Goal: Browse casually

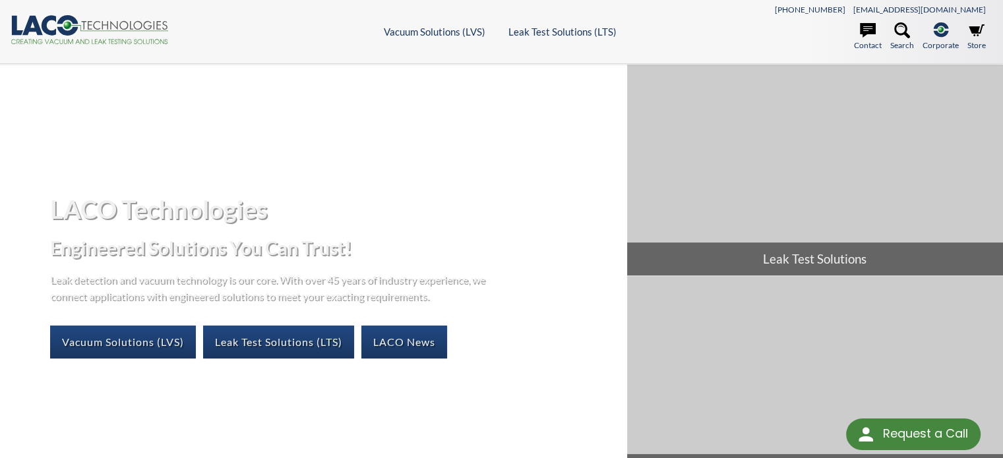
select select "Widget de traduction"
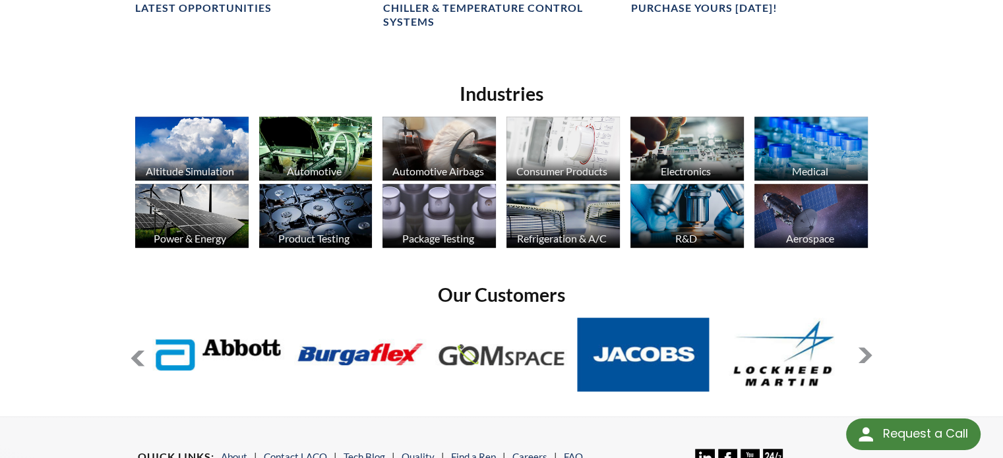
scroll to position [989, 0]
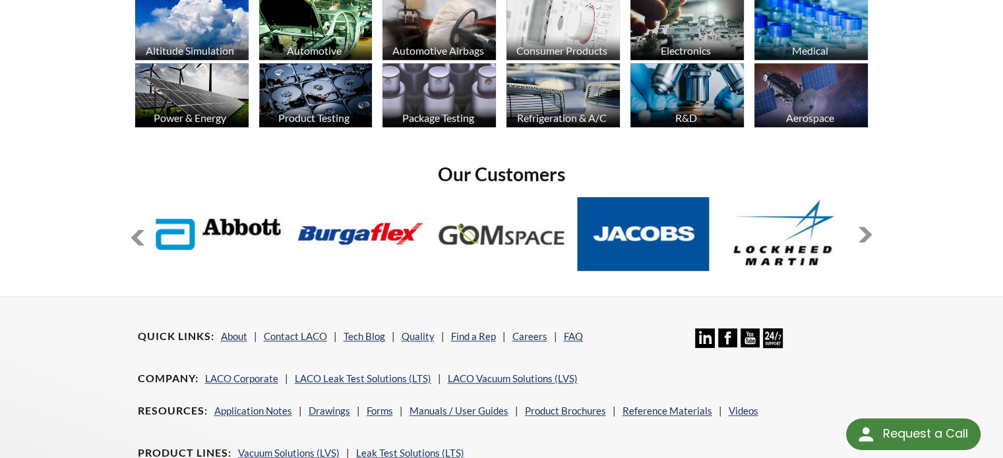
click at [865, 234] on button at bounding box center [866, 235] width 16 height 16
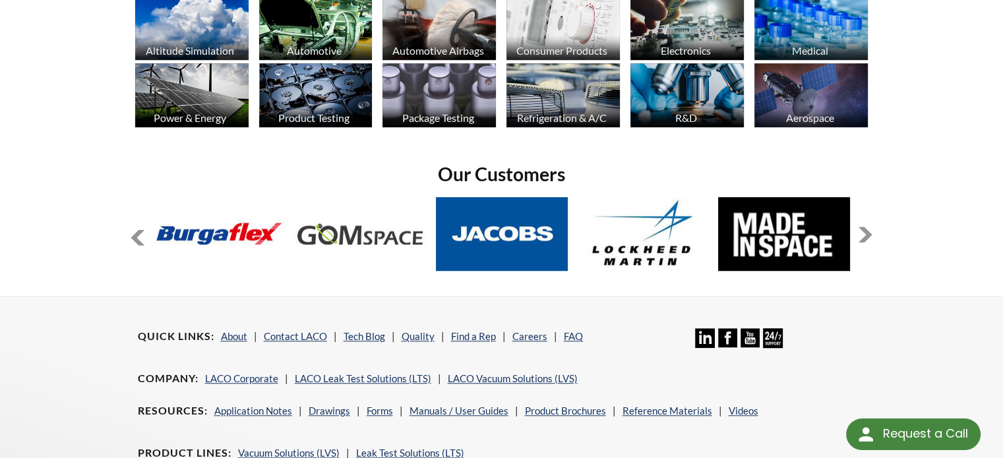
click at [865, 234] on button at bounding box center [866, 235] width 16 height 16
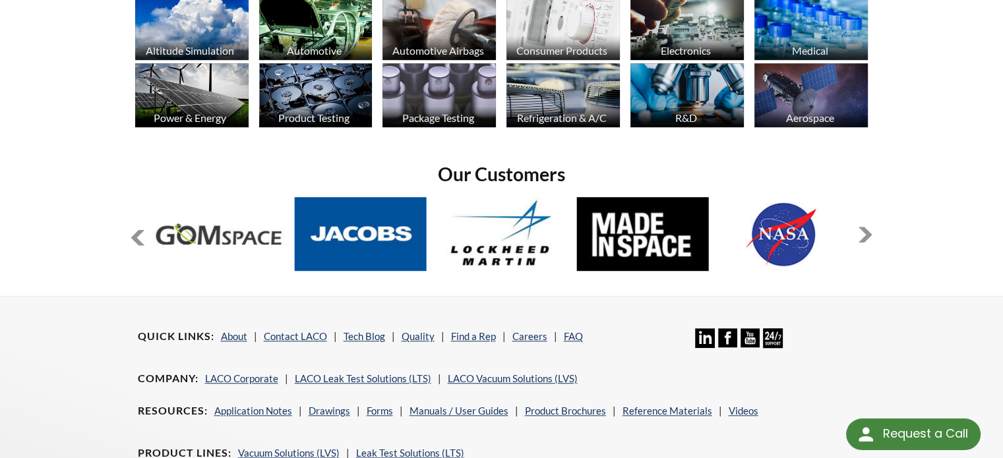
click at [865, 234] on button at bounding box center [866, 235] width 16 height 16
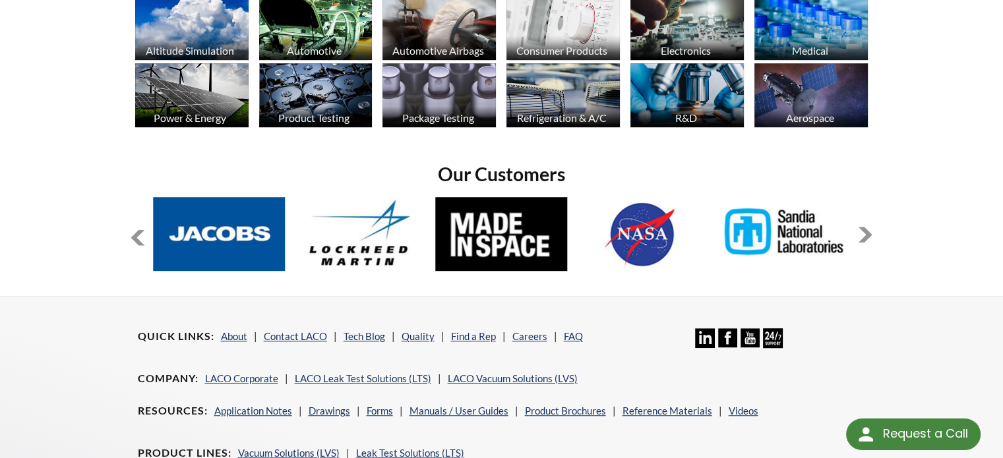
click at [865, 234] on button at bounding box center [866, 235] width 16 height 16
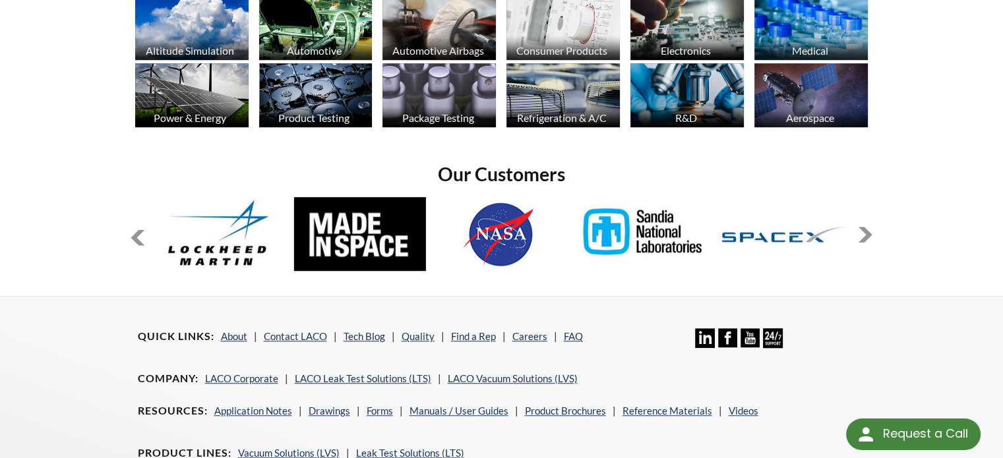
click at [865, 234] on button at bounding box center [866, 235] width 16 height 16
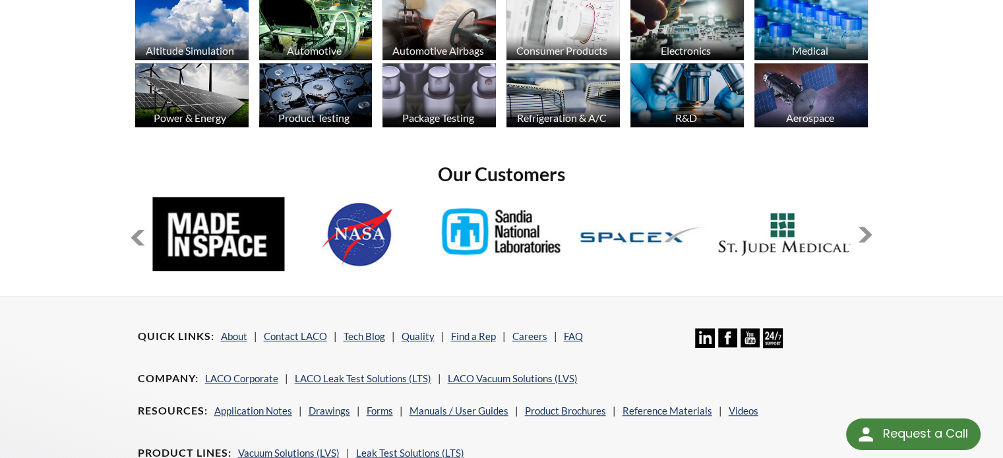
click at [865, 234] on button at bounding box center [866, 235] width 16 height 16
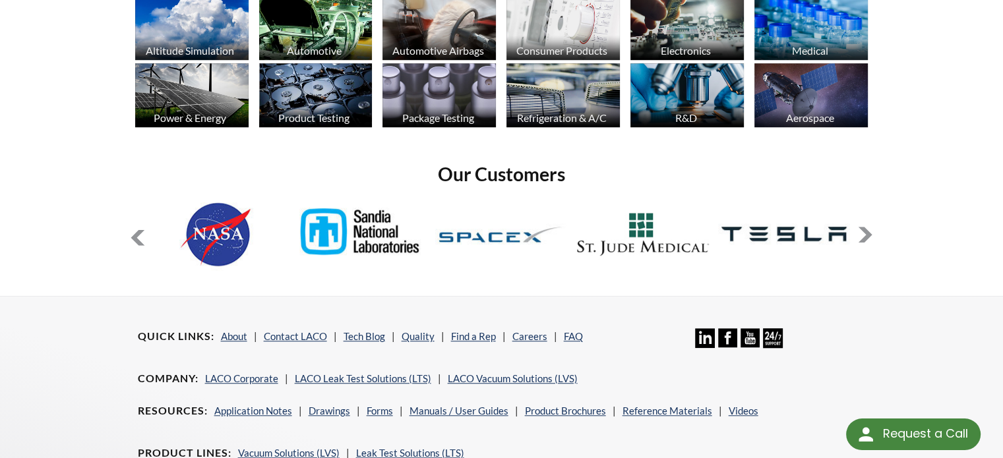
click at [865, 234] on button at bounding box center [866, 235] width 16 height 16
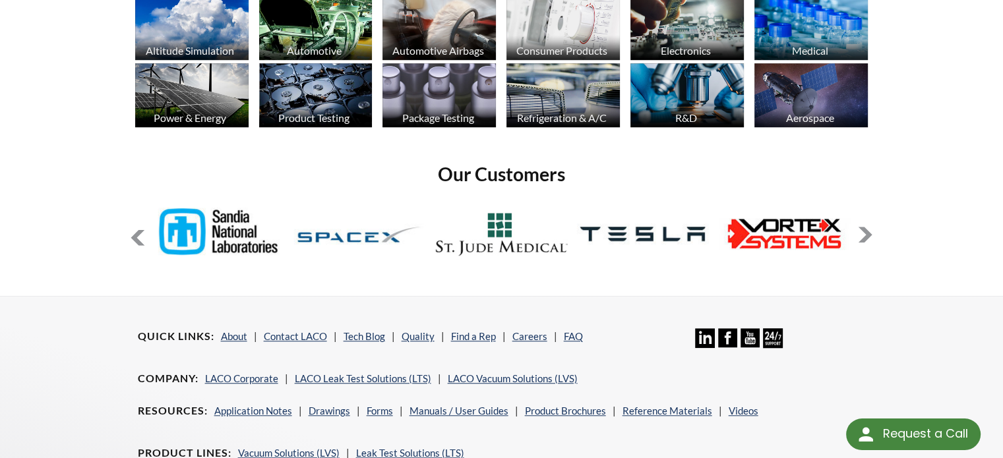
click at [865, 234] on button at bounding box center [866, 235] width 16 height 16
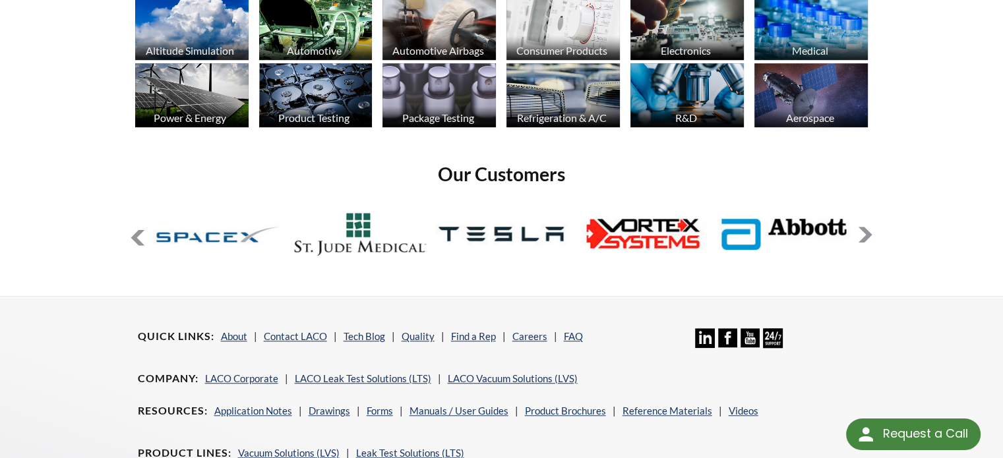
click at [865, 234] on button at bounding box center [866, 235] width 16 height 16
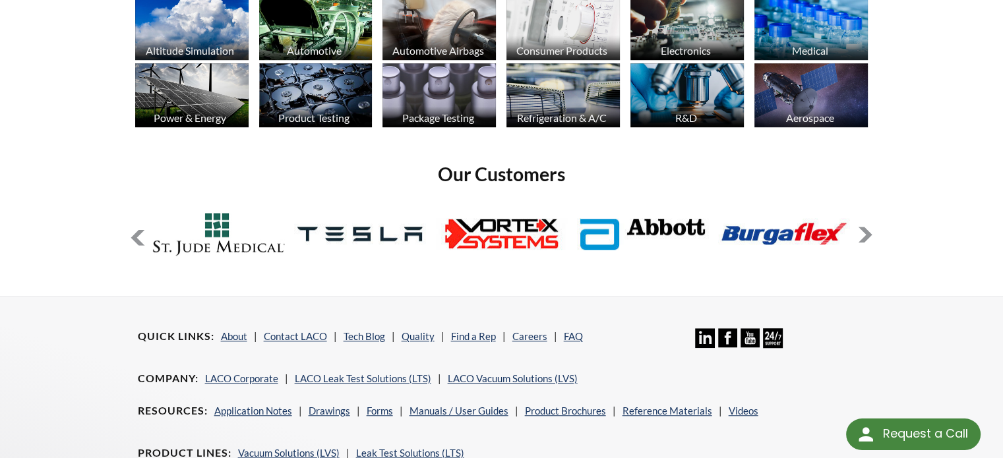
click at [865, 234] on button at bounding box center [866, 235] width 16 height 16
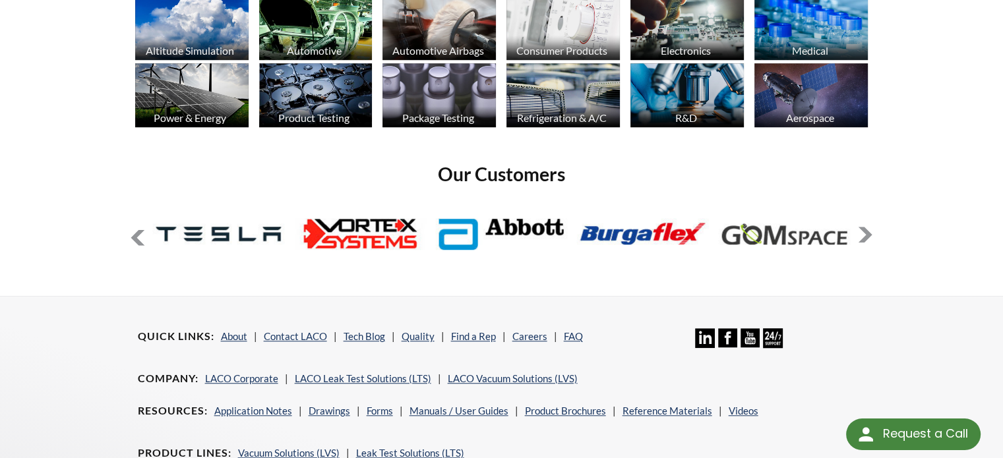
click at [865, 234] on button at bounding box center [866, 235] width 16 height 16
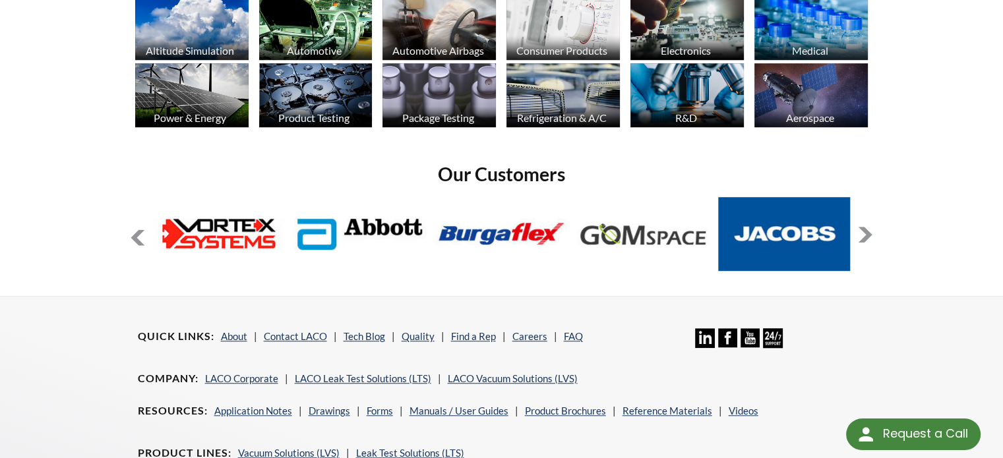
click at [865, 234] on button at bounding box center [866, 235] width 16 height 16
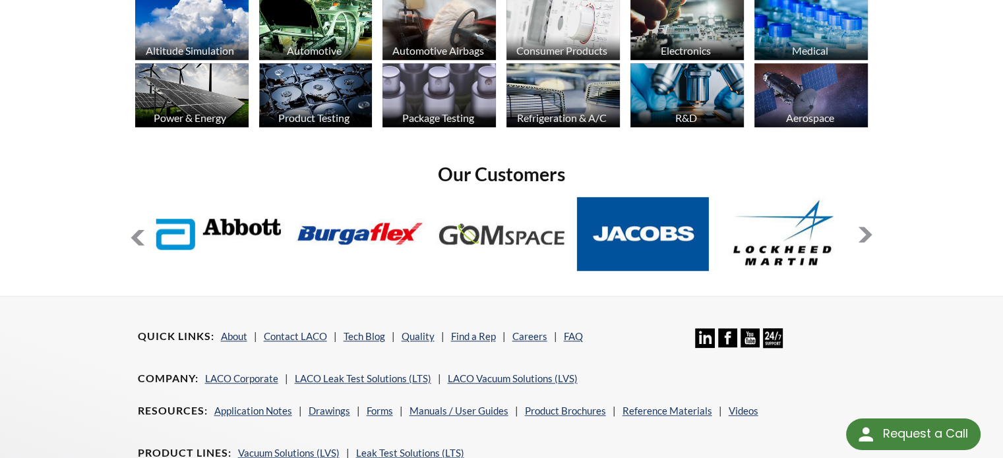
click at [865, 234] on button at bounding box center [866, 235] width 16 height 16
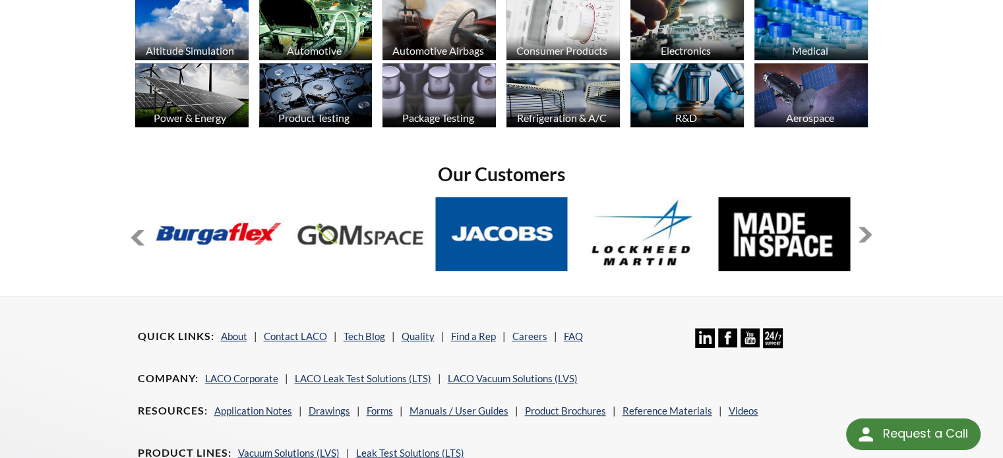
click at [865, 234] on button at bounding box center [866, 235] width 16 height 16
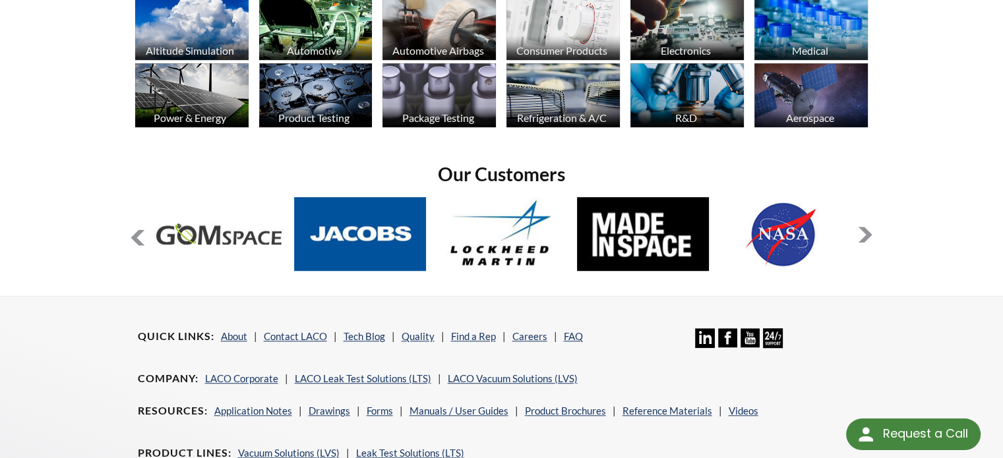
click at [865, 234] on button at bounding box center [866, 235] width 16 height 16
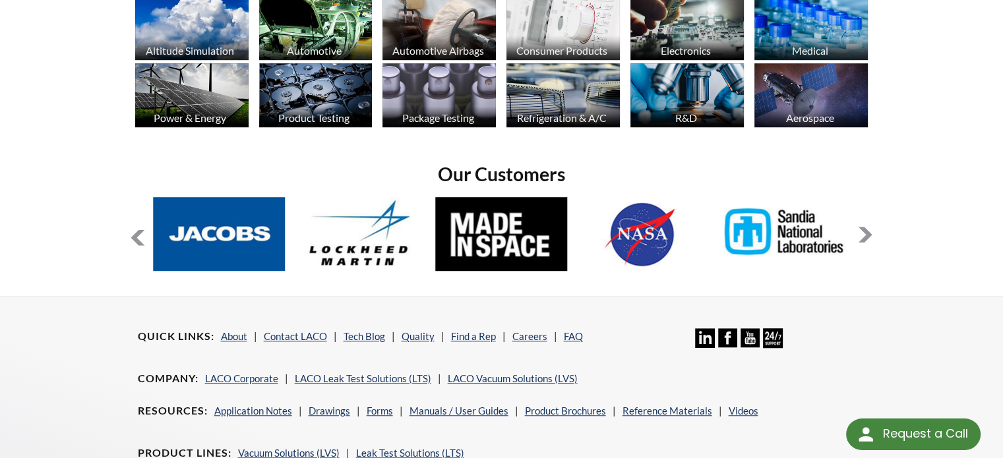
click at [865, 234] on button at bounding box center [866, 235] width 16 height 16
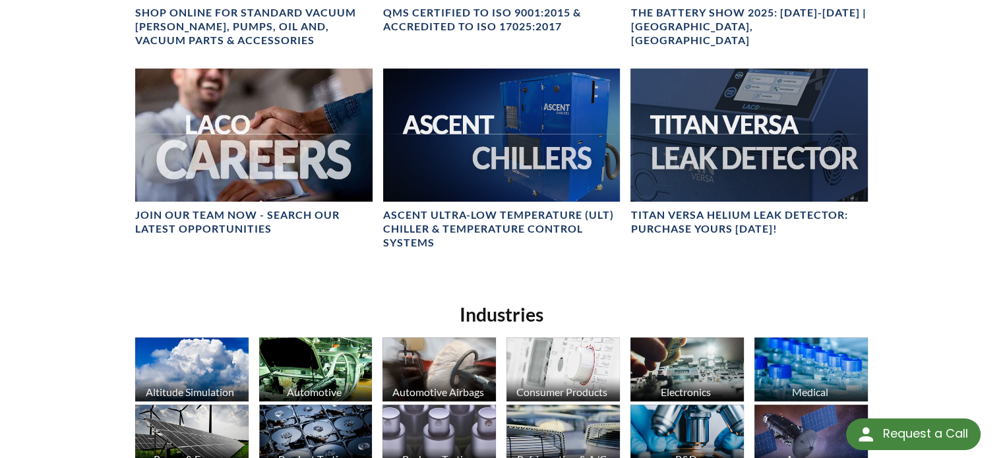
scroll to position [660, 0]
